Goal: Information Seeking & Learning: Learn about a topic

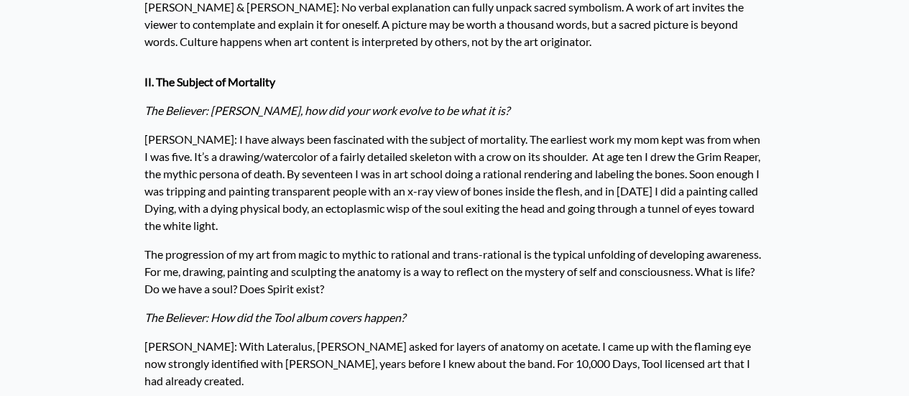
scroll to position [1361, 0]
click at [677, 302] on p "The Believer: How did the Tool album covers happen?" at bounding box center [454, 316] width 621 height 29
click at [671, 302] on p "The Believer: How did the Tool album covers happen?" at bounding box center [454, 316] width 621 height 29
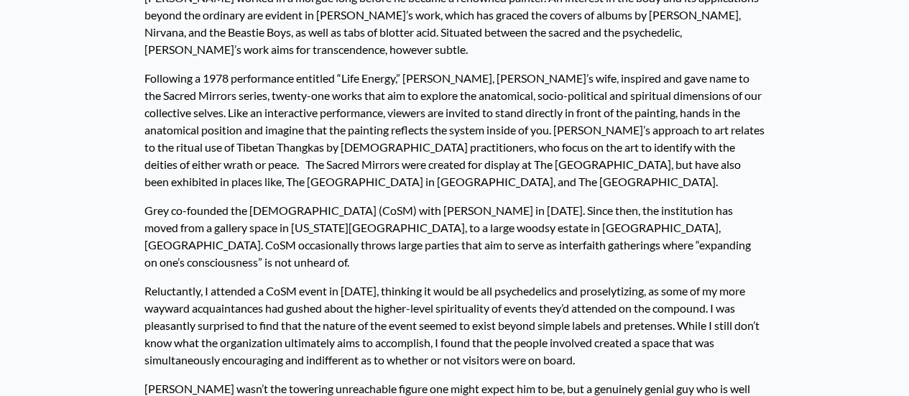
scroll to position [0, 0]
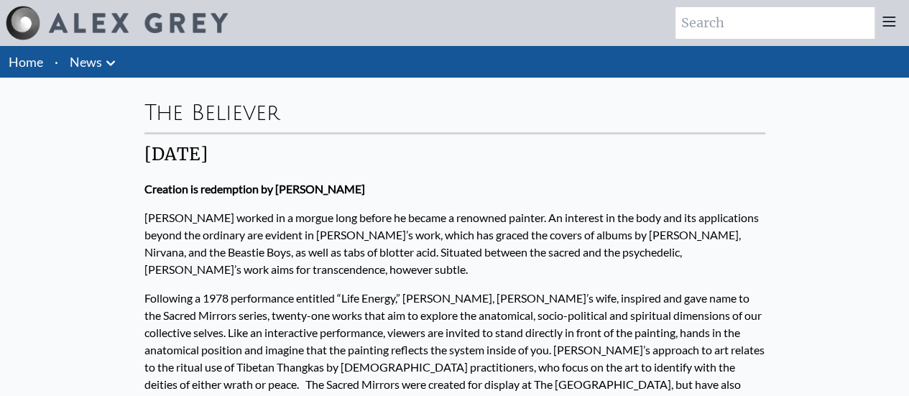
click at [76, 30] on img at bounding box center [138, 23] width 179 height 20
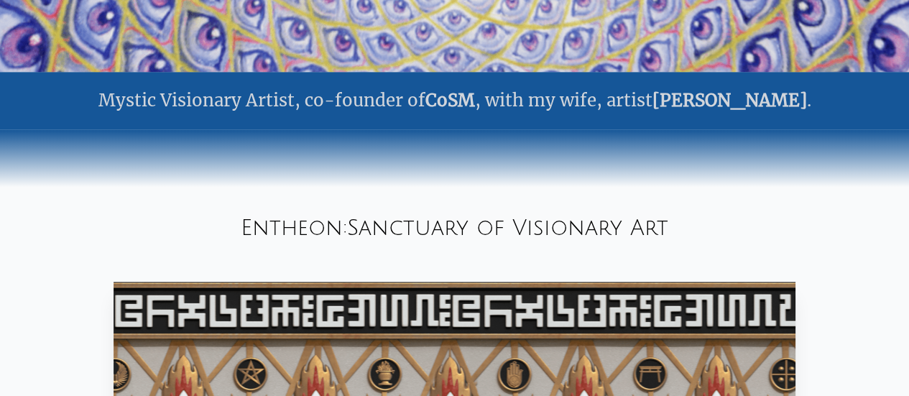
scroll to position [560, 0]
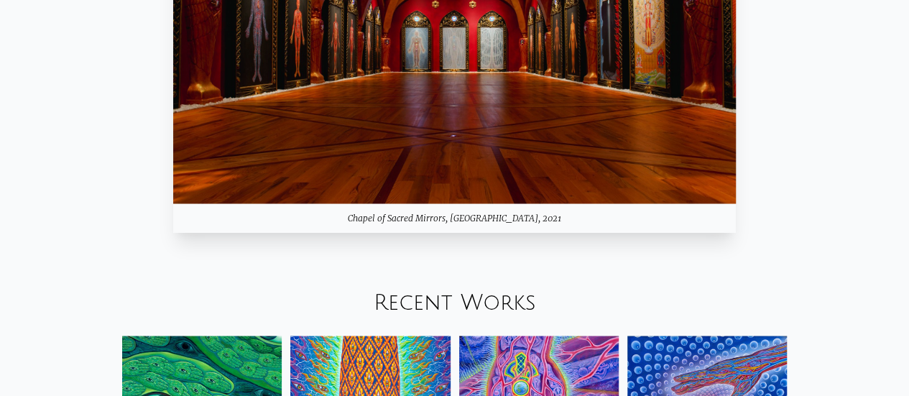
scroll to position [1187, 0]
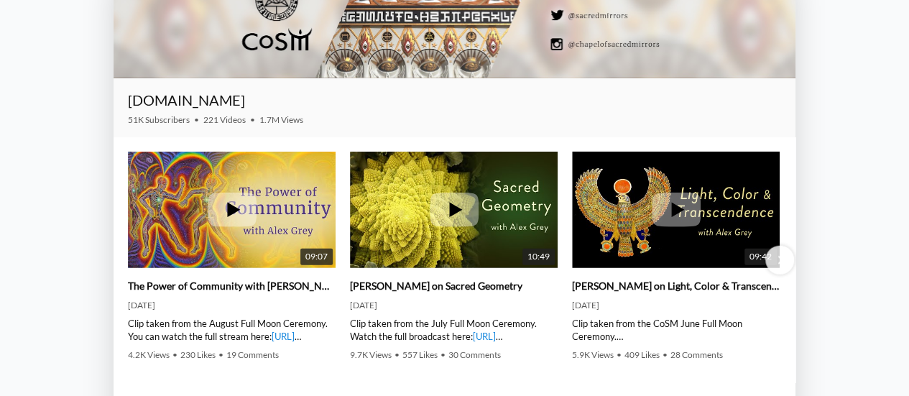
scroll to position [1638, 0]
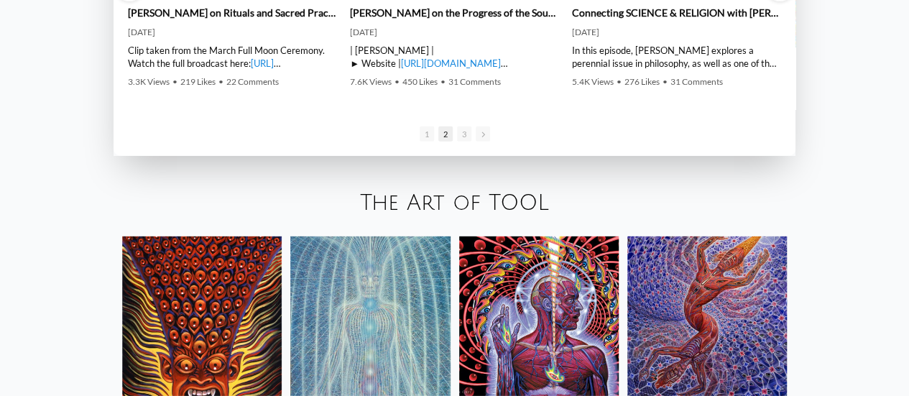
scroll to position [2047, 0]
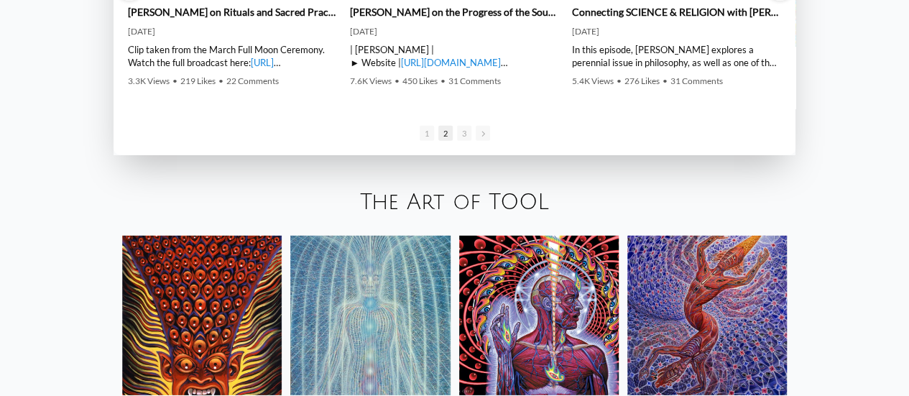
click at [187, 236] on img at bounding box center [201, 315] width 159 height 159
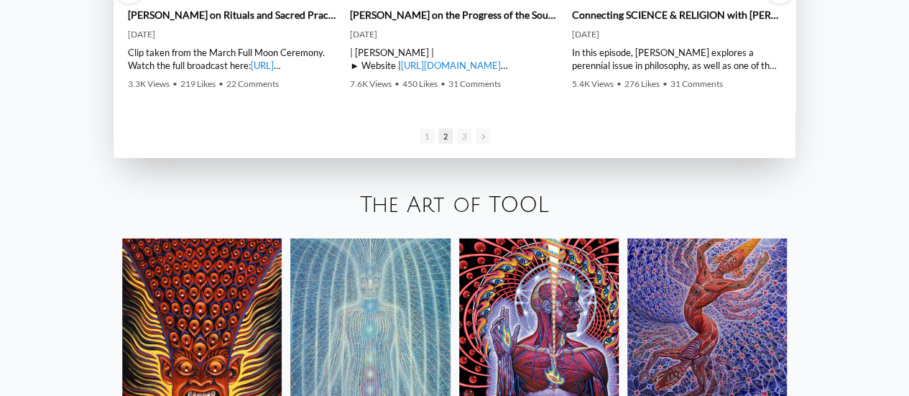
click at [563, 238] on img at bounding box center [538, 317] width 159 height 159
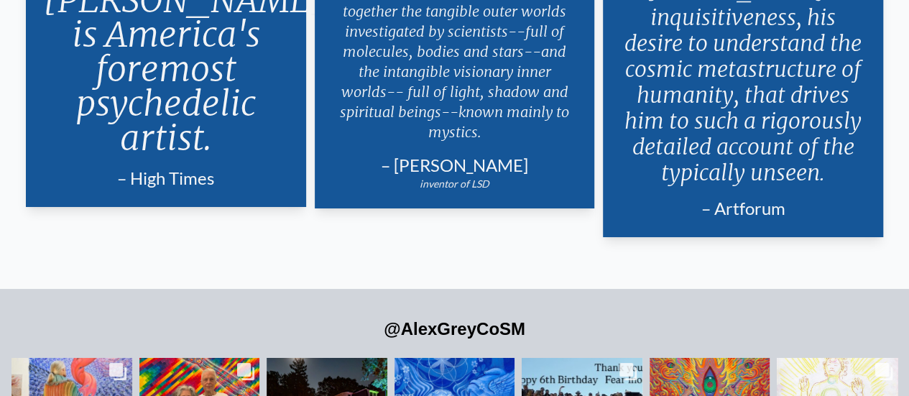
scroll to position [2567, 0]
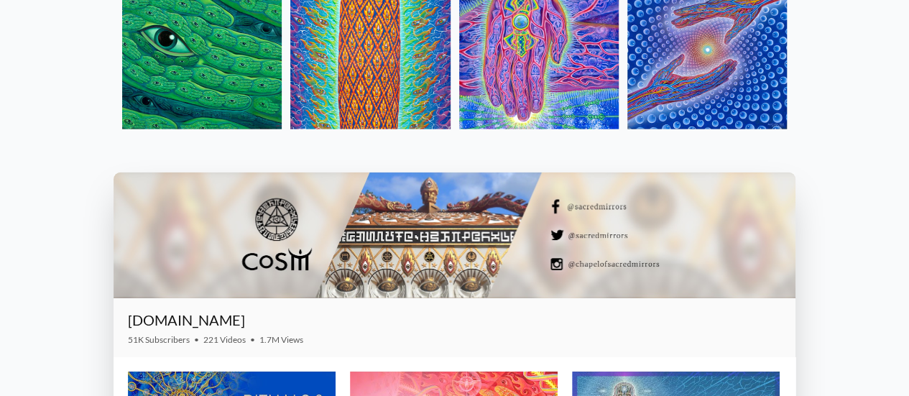
scroll to position [1553, 0]
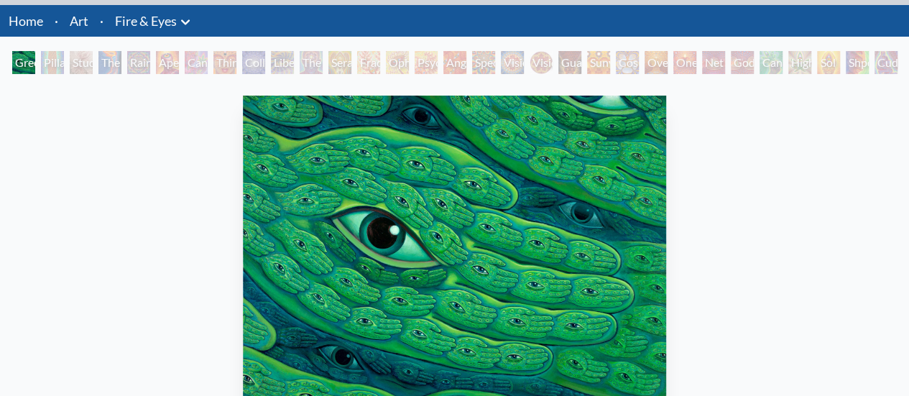
scroll to position [25, 0]
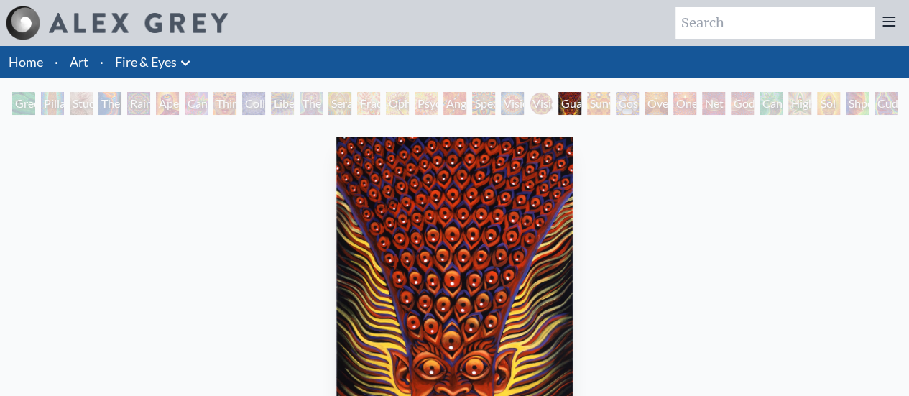
click at [595, 108] on div "Sunyata" at bounding box center [598, 103] width 23 height 23
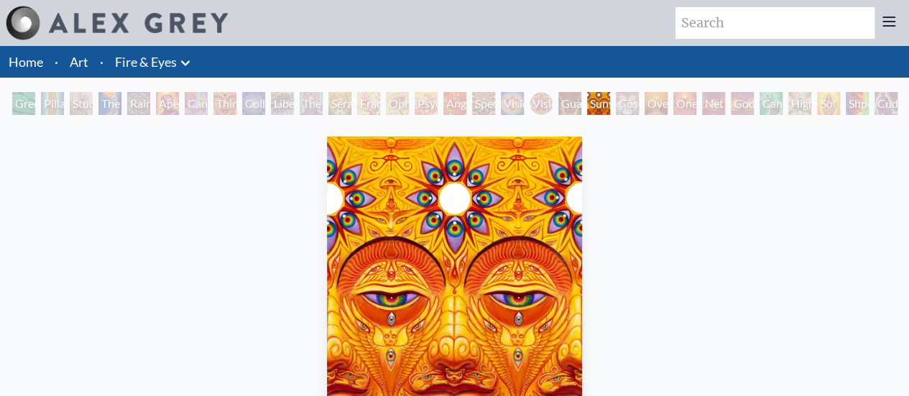
click at [648, 107] on div "Oversoul" at bounding box center [655, 103] width 23 height 23
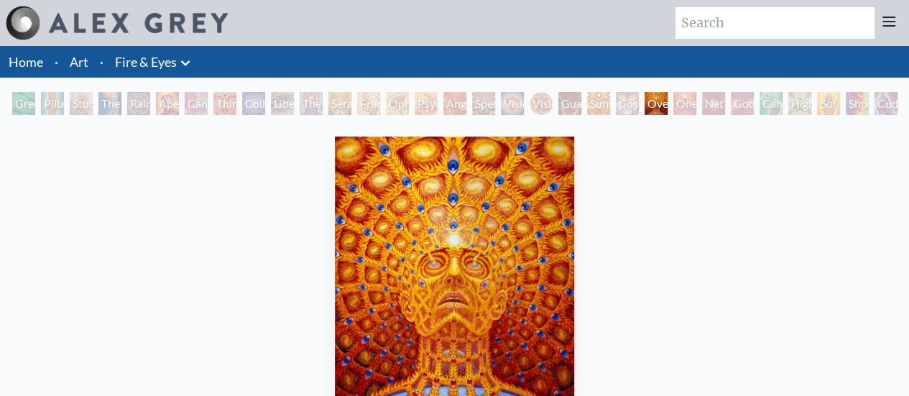
click at [712, 109] on div "Net of Being" at bounding box center [713, 103] width 23 height 23
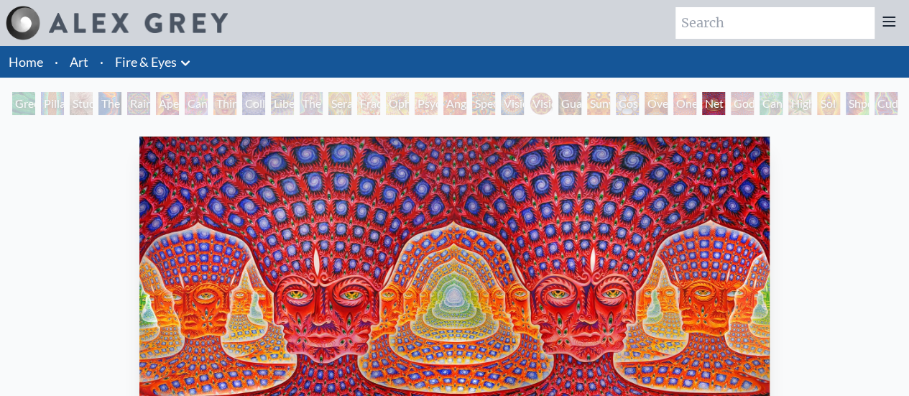
click at [741, 106] on div "Godself" at bounding box center [742, 103] width 23 height 23
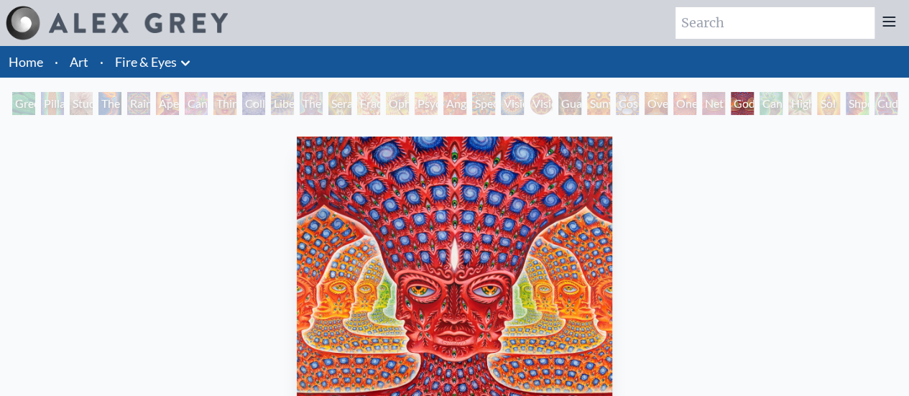
drag, startPoint x: 713, startPoint y: 108, endPoint x: 750, endPoint y: 108, distance: 36.6
click at [725, 108] on div "Net of Being" at bounding box center [713, 103] width 23 height 23
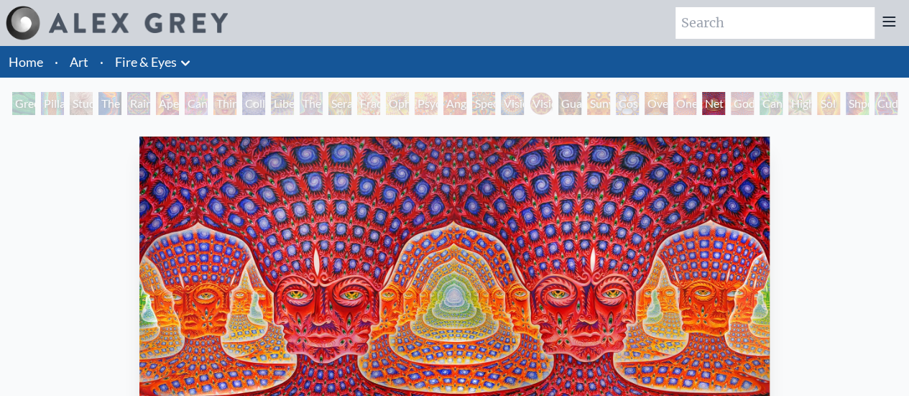
click at [743, 101] on div "Godself" at bounding box center [742, 103] width 23 height 23
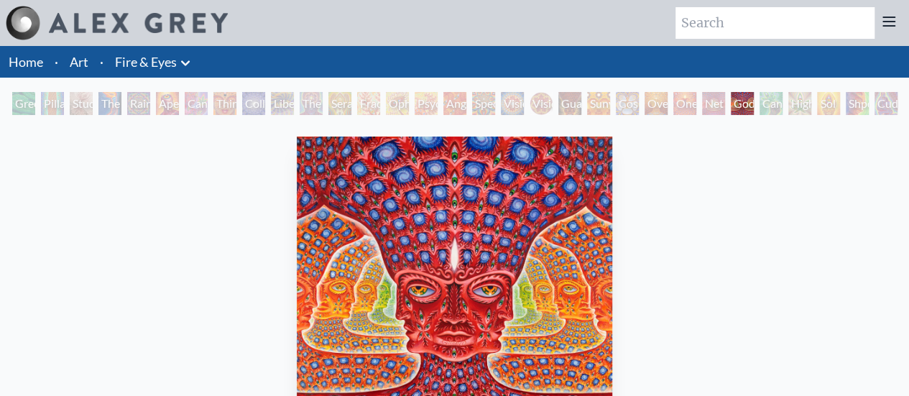
click at [300, 97] on div "The Seer" at bounding box center [311, 103] width 23 height 23
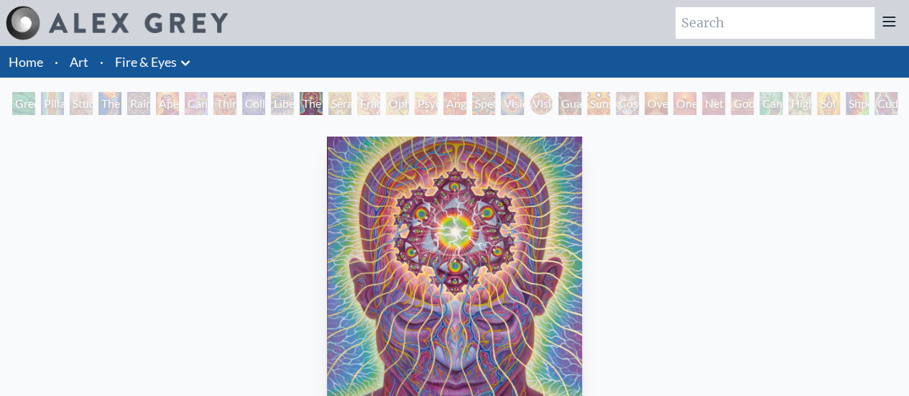
click at [14, 97] on div "Green Hand" at bounding box center [23, 103] width 23 height 23
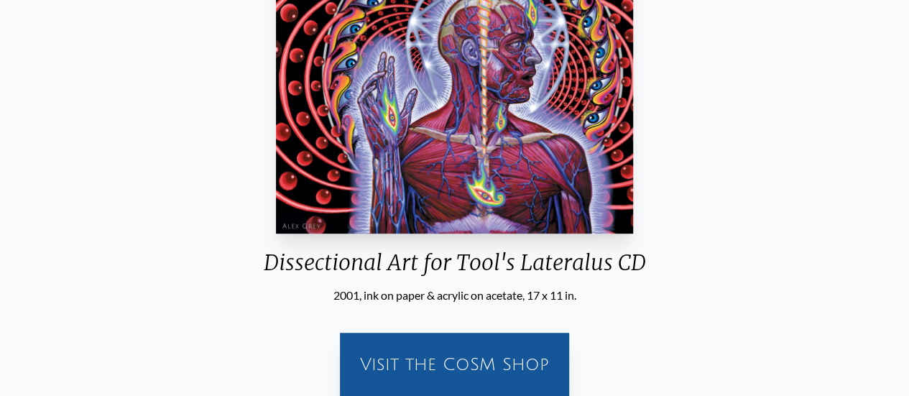
scroll to position [262, 0]
